Goal: Find specific page/section: Find specific page/section

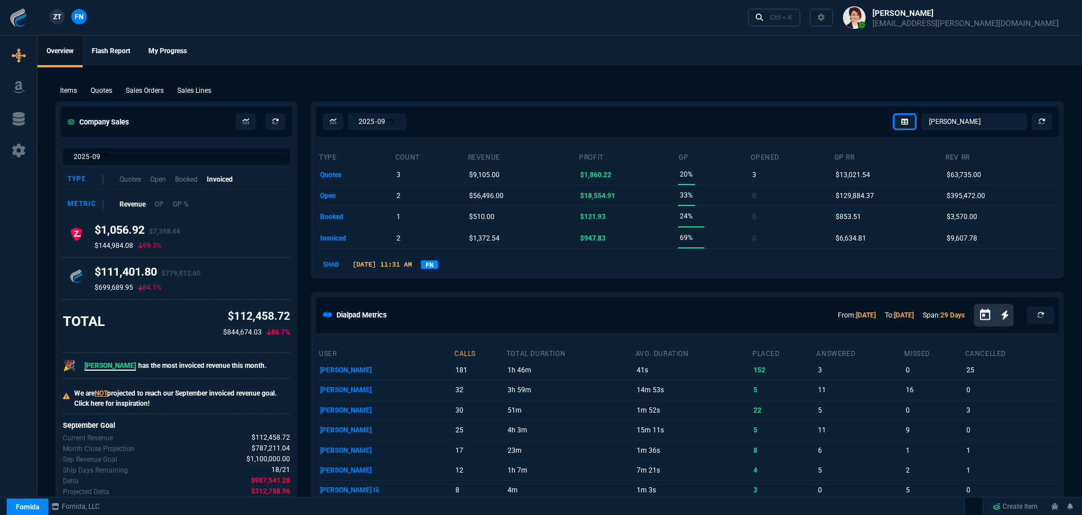
select select "4: SHAD"
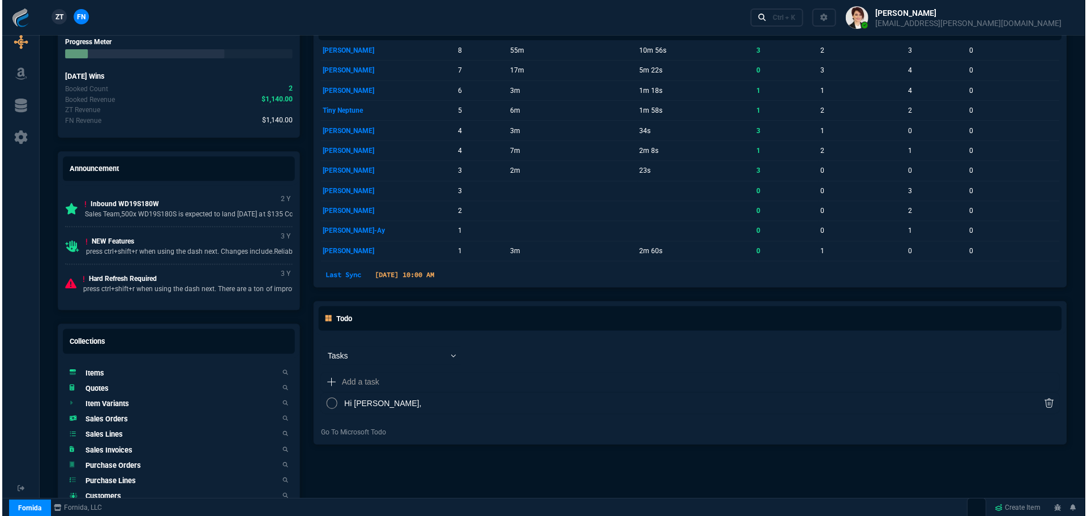
scroll to position [623, 0]
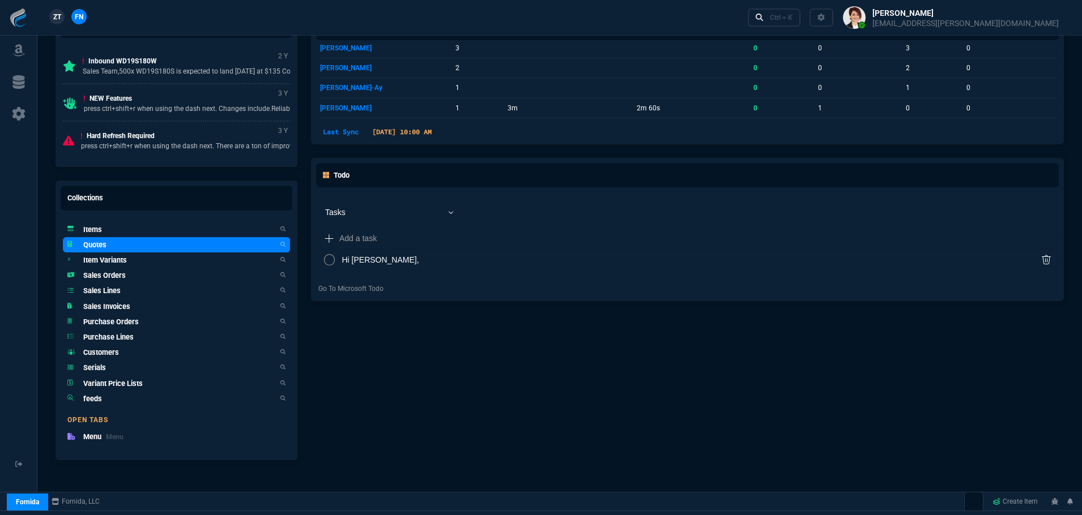
click at [95, 248] on h5 "Quotes" at bounding box center [94, 245] width 23 height 11
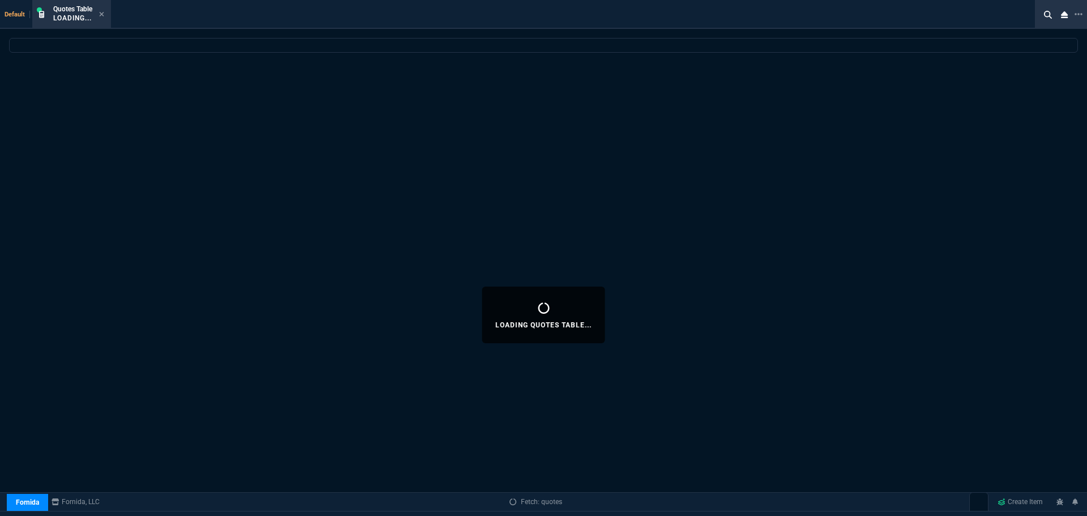
select select
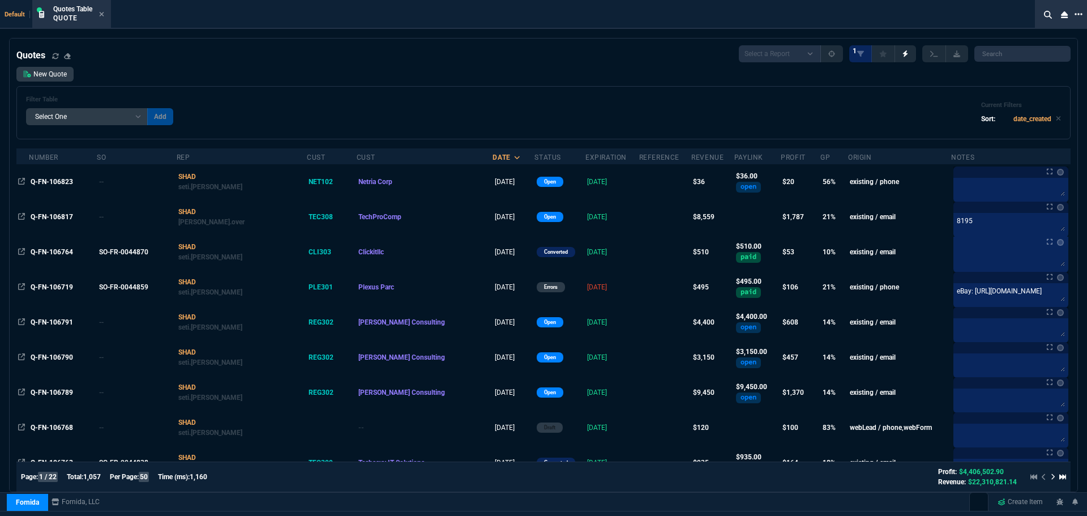
click at [1080, 16] on icon at bounding box center [1079, 14] width 8 height 9
click at [975, 25] on li "Open New Tab" at bounding box center [1021, 26] width 112 height 14
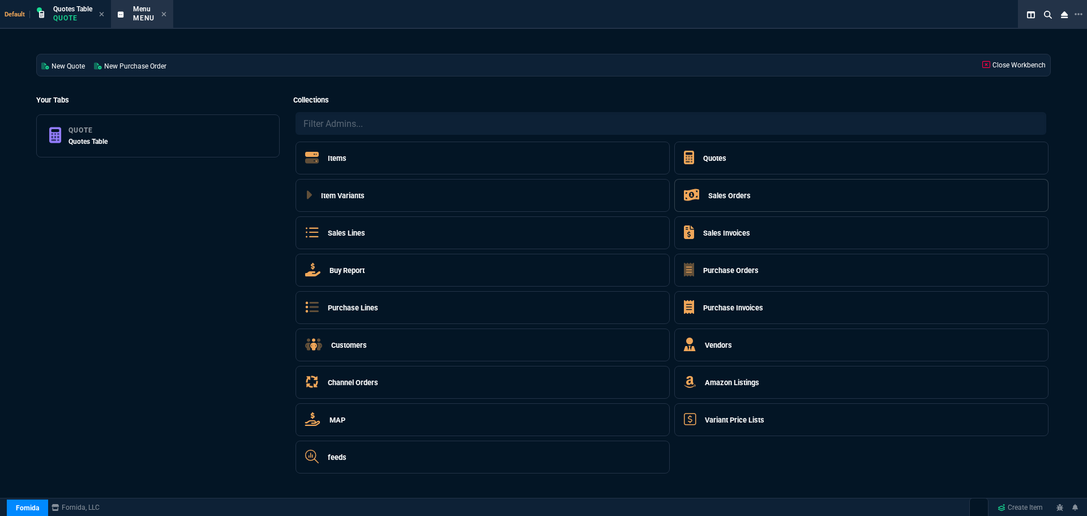
click at [728, 195] on h5 "Sales Orders" at bounding box center [730, 195] width 42 height 11
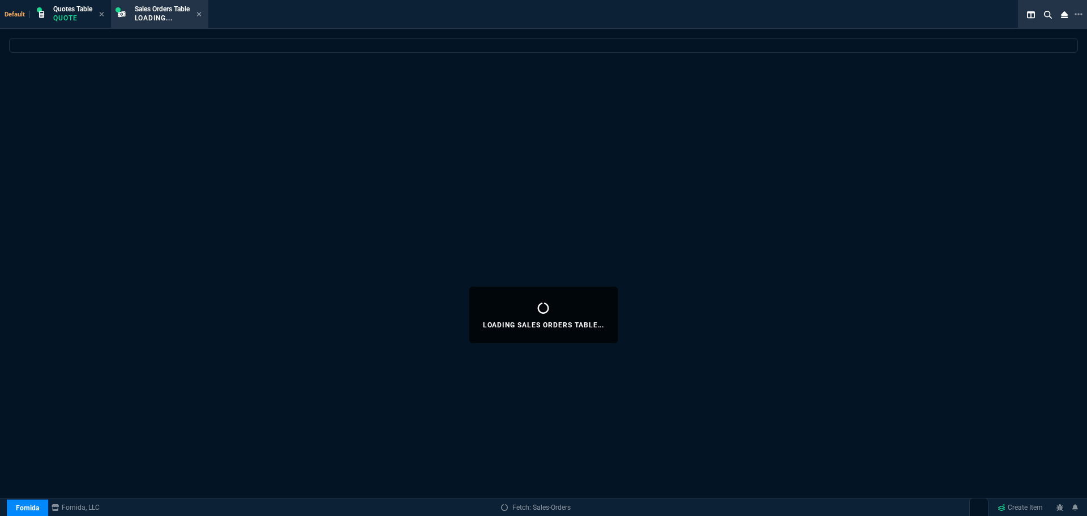
select select
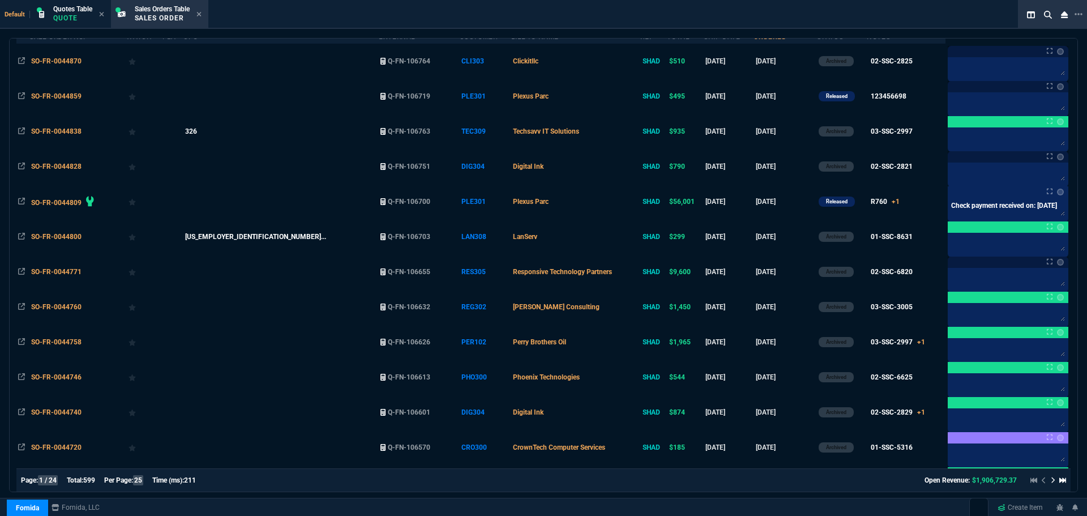
scroll to position [0, 0]
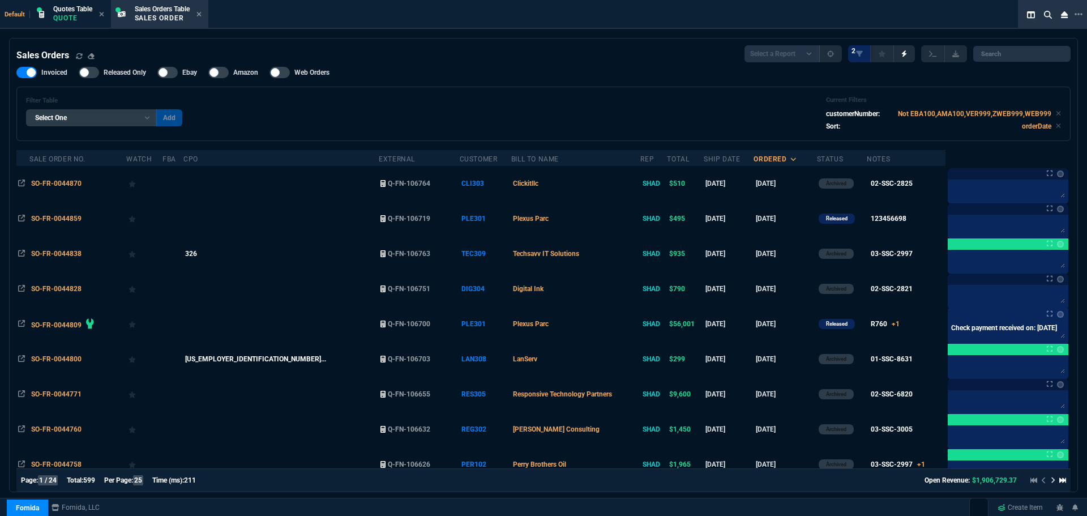
click at [605, 118] on div "Filter Table Select One Add Filter () Bill To Name (billToName) CPO (yourRefere…" at bounding box center [543, 113] width 1035 height 35
